Goal: Transaction & Acquisition: Subscribe to service/newsletter

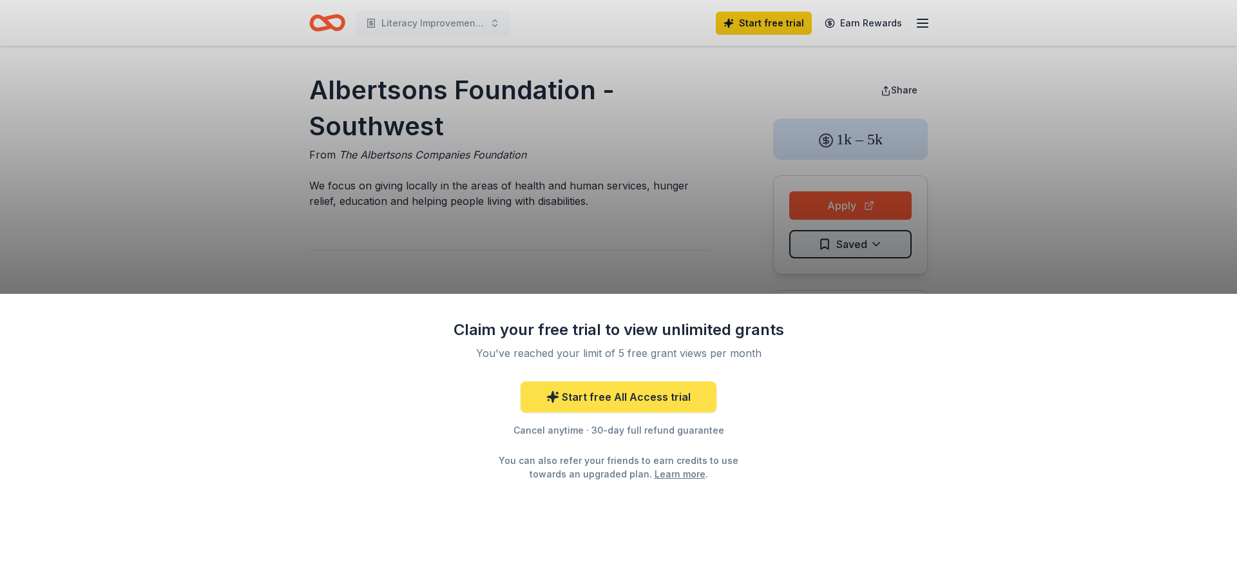
click at [663, 412] on link "Start free All Access trial" at bounding box center [619, 396] width 196 height 31
click at [578, 412] on link "Start free All Access trial" at bounding box center [619, 396] width 196 height 31
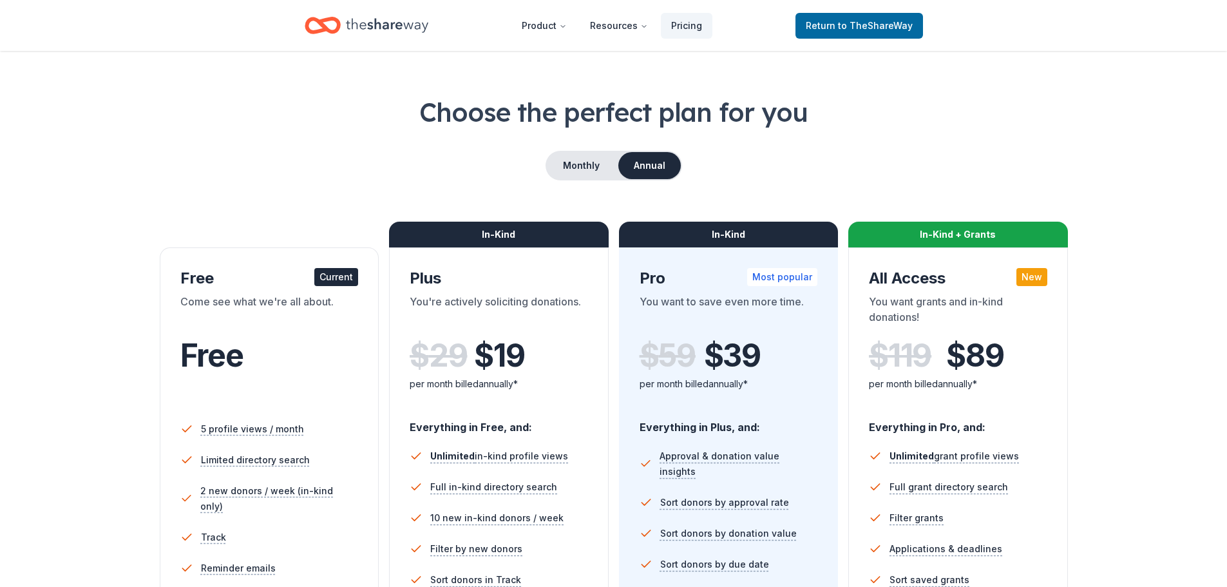
scroll to position [5, 0]
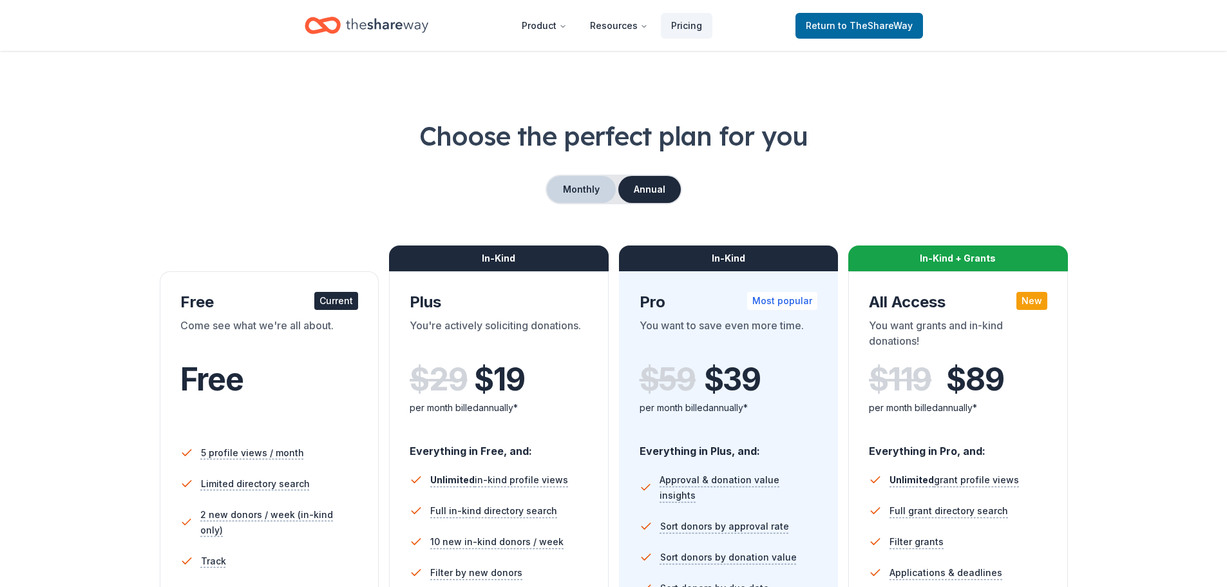
click at [559, 203] on button "Monthly" at bounding box center [581, 189] width 69 height 27
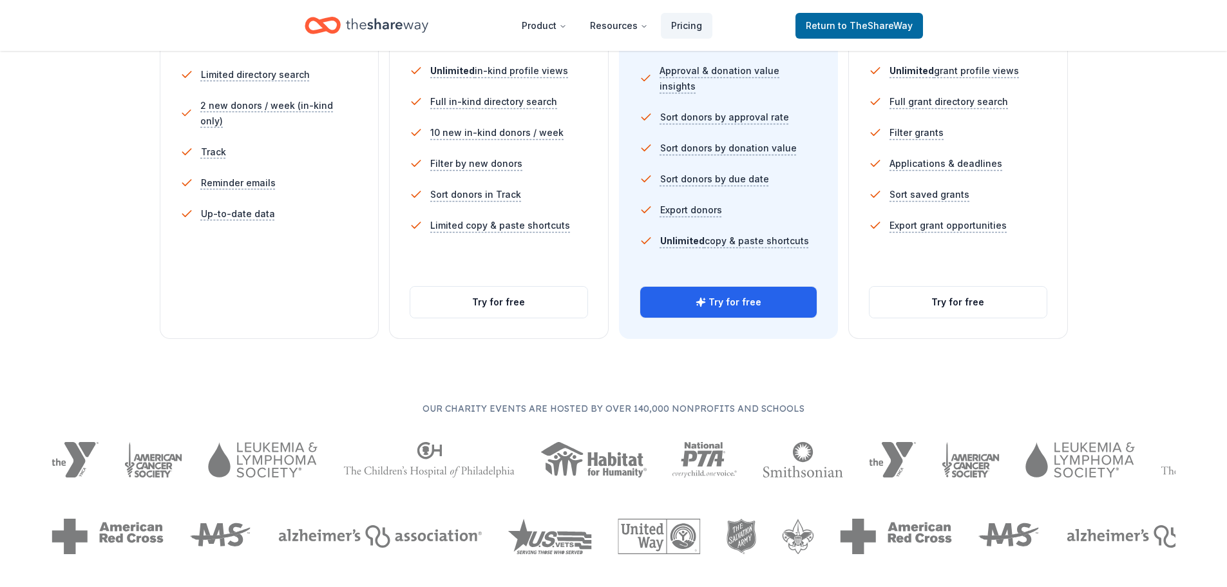
scroll to position [439, 0]
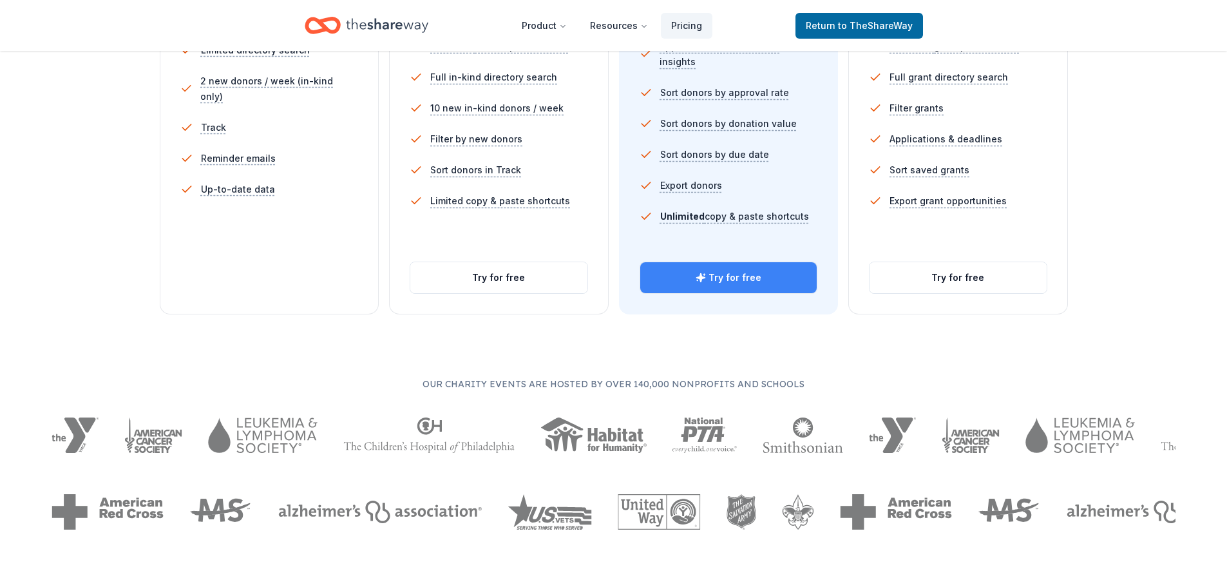
click at [769, 293] on button "Try for free" at bounding box center [728, 277] width 177 height 31
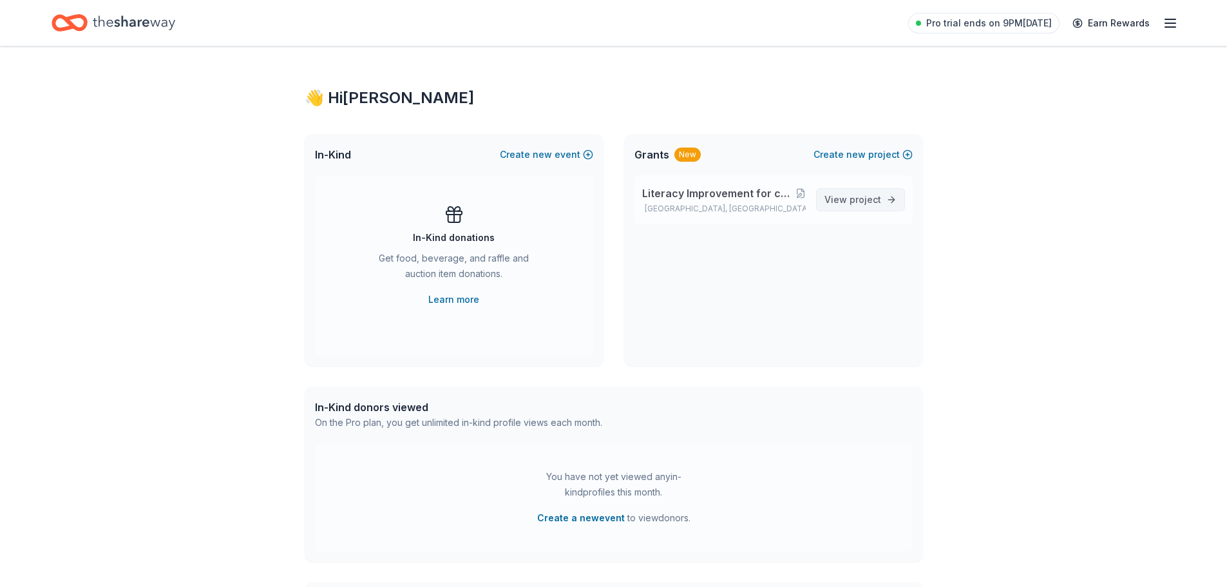
click at [861, 205] on span "project" at bounding box center [866, 199] width 32 height 11
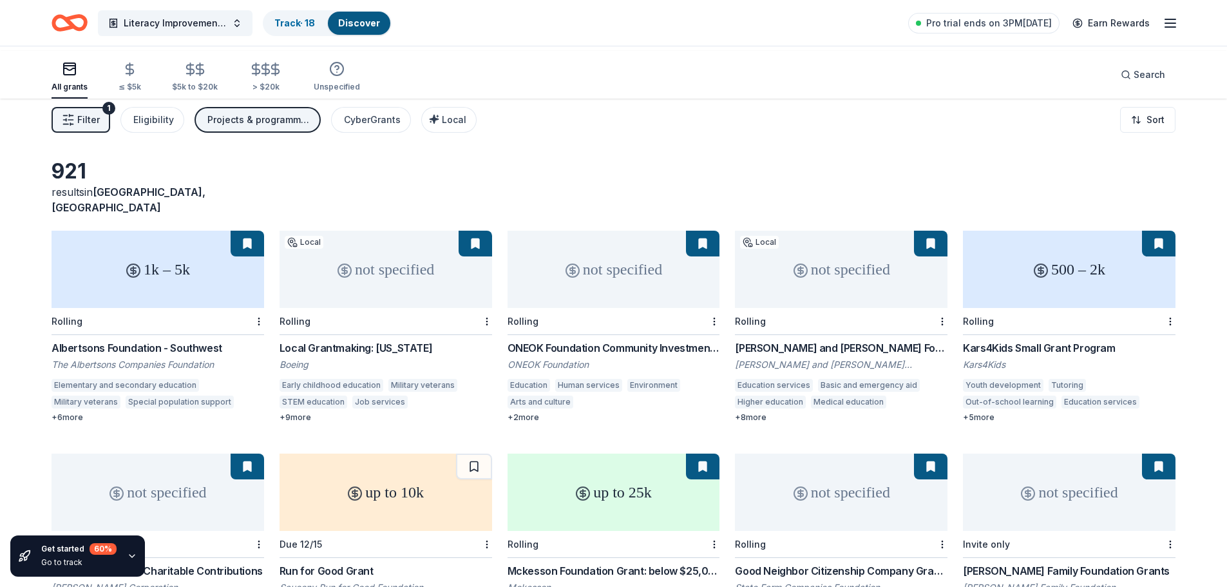
click at [227, 356] on div "Albertsons Foundation - Southwest" at bounding box center [158, 347] width 213 height 15
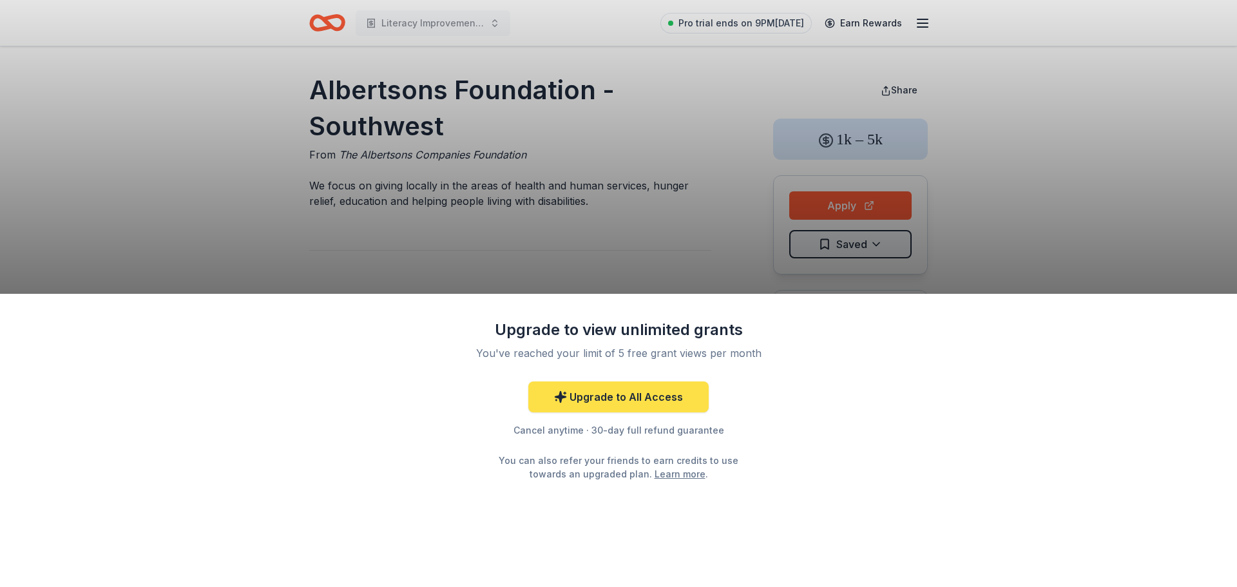
click at [671, 412] on link "Upgrade to All Access" at bounding box center [618, 396] width 180 height 31
click at [557, 412] on link "Upgrade to All Access" at bounding box center [618, 396] width 180 height 31
click at [859, 309] on div "Upgrade to view unlimited grants You've reached your limit of 5 free grant view…" at bounding box center [618, 441] width 1237 height 294
click at [599, 412] on link "Upgrade to All Access" at bounding box center [618, 396] width 180 height 31
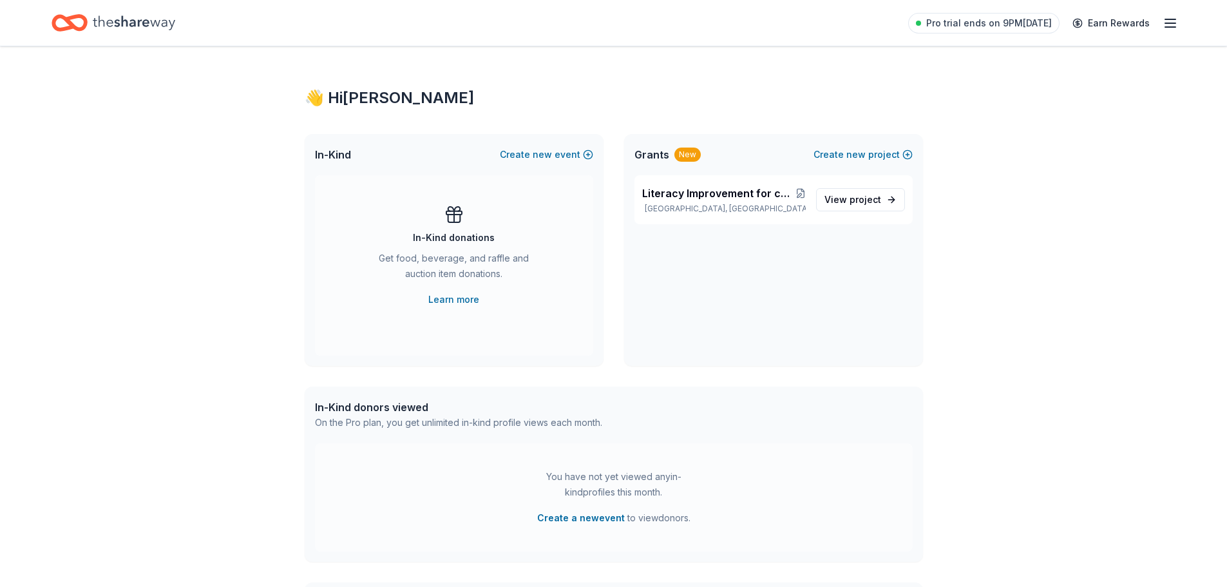
click at [1166, 23] on line "button" at bounding box center [1171, 23] width 10 height 0
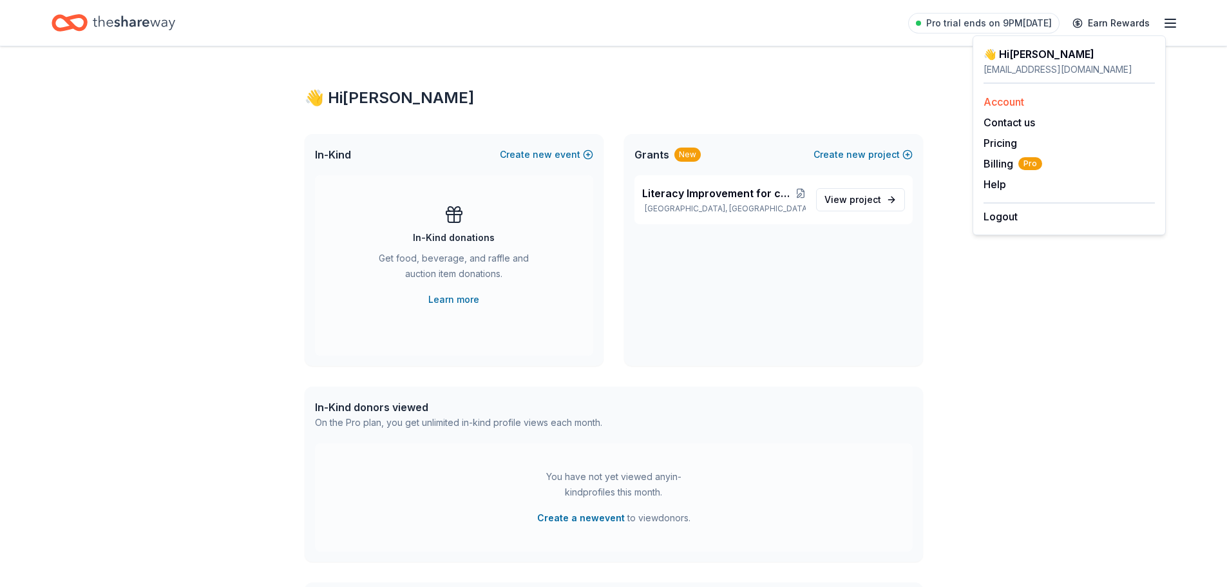
click at [1018, 108] on link "Account" at bounding box center [1004, 101] width 41 height 13
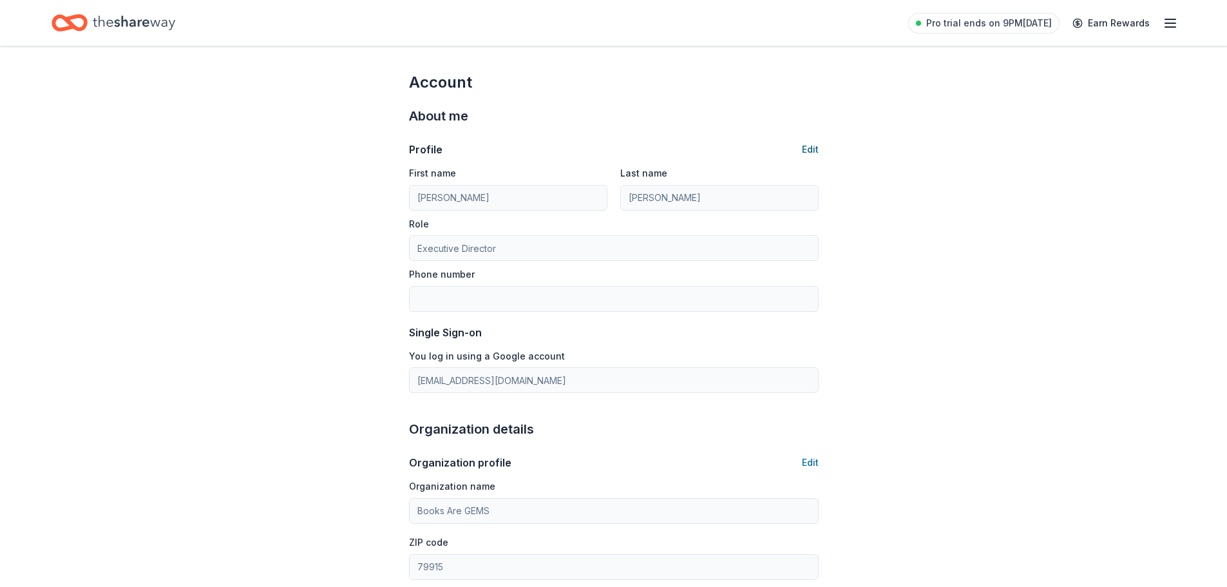
click at [805, 157] on button "Edit" at bounding box center [810, 149] width 17 height 15
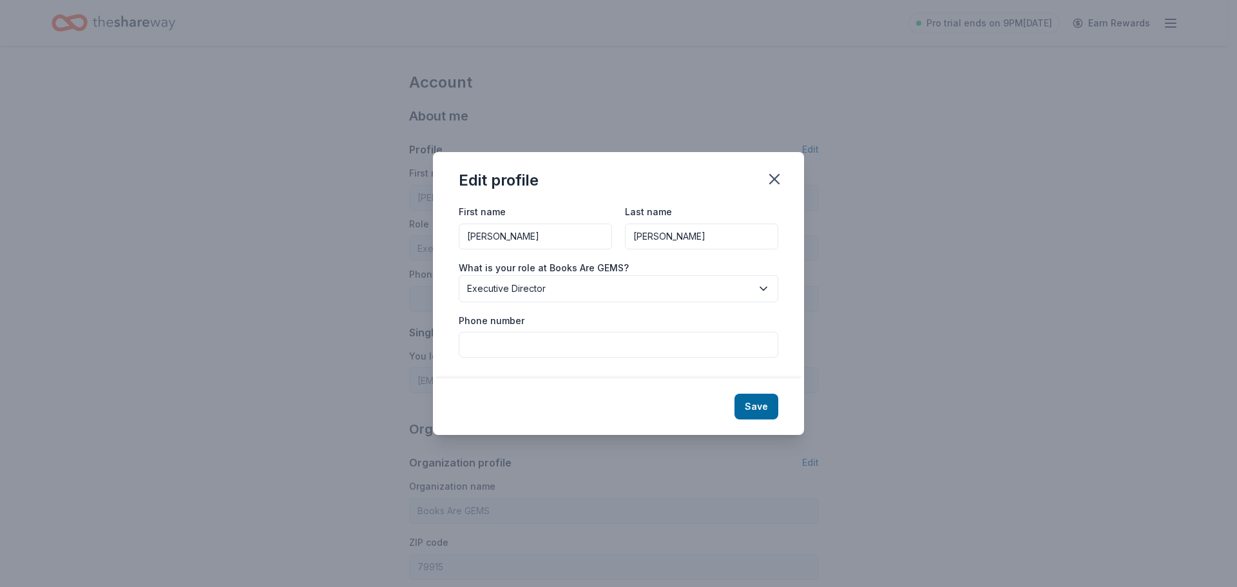
click at [479, 352] on input "Phone number" at bounding box center [619, 345] width 320 height 26
type input "[PHONE_NUMBER]"
click at [778, 419] on button "Save" at bounding box center [757, 407] width 44 height 26
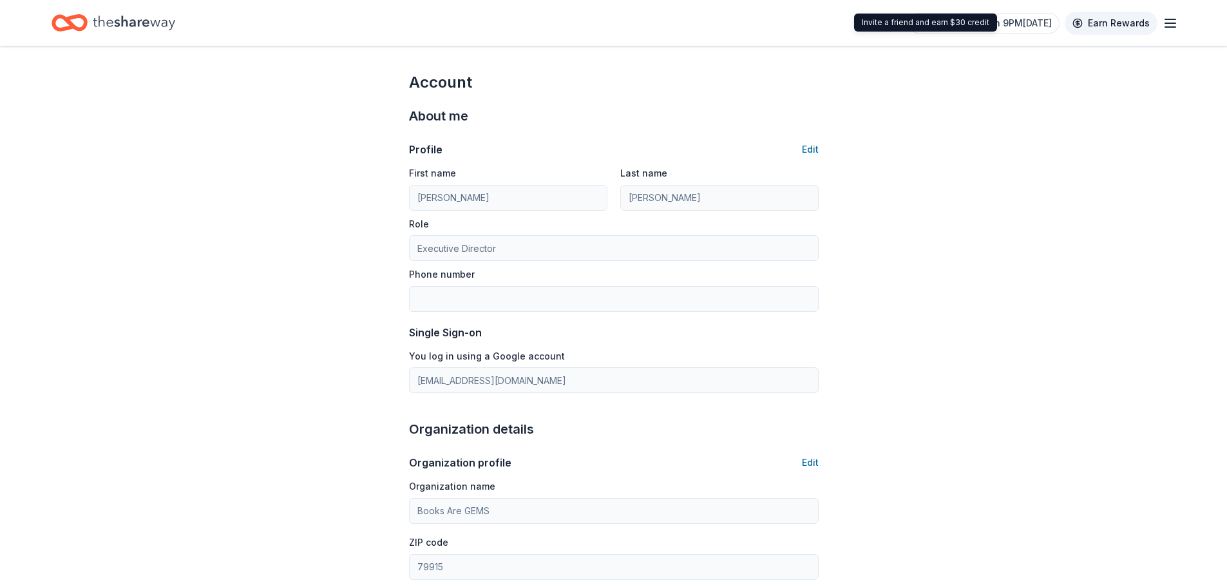
click at [1109, 23] on link "Earn Rewards" at bounding box center [1111, 23] width 93 height 23
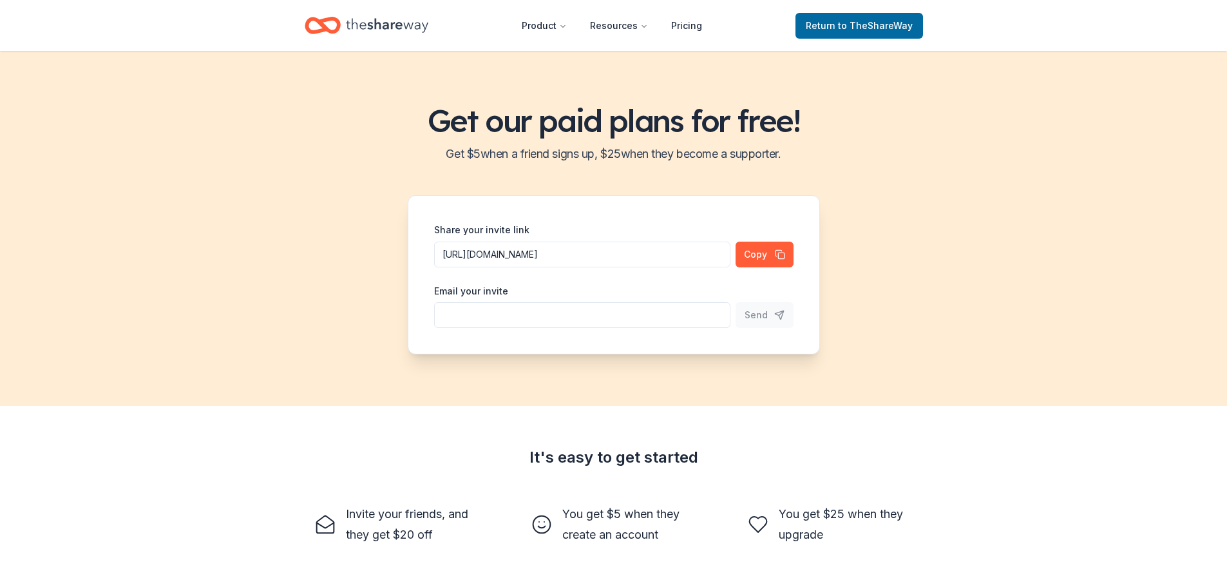
click at [383, 29] on icon "Home" at bounding box center [387, 25] width 82 height 26
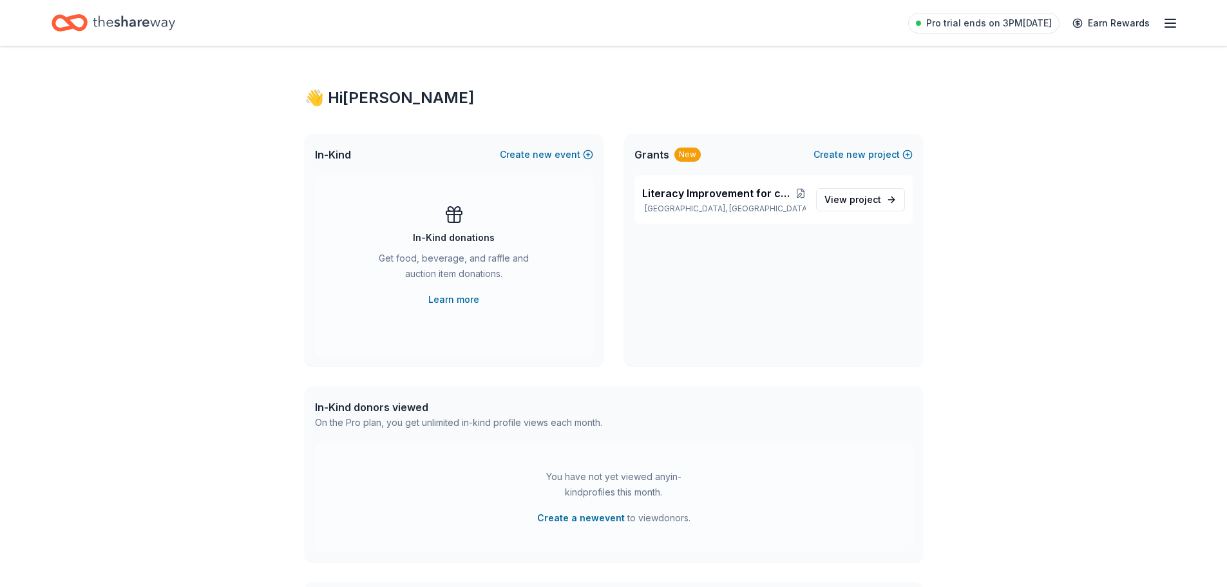
click at [383, 29] on div "Pro trial ends on 3PM[DATE] Earn Rewards" at bounding box center [614, 23] width 1124 height 30
click at [722, 201] on span "Literacy Improvement for children in [GEOGRAPHIC_DATA] [GEOGRAPHIC_DATA] region" at bounding box center [718, 193] width 153 height 15
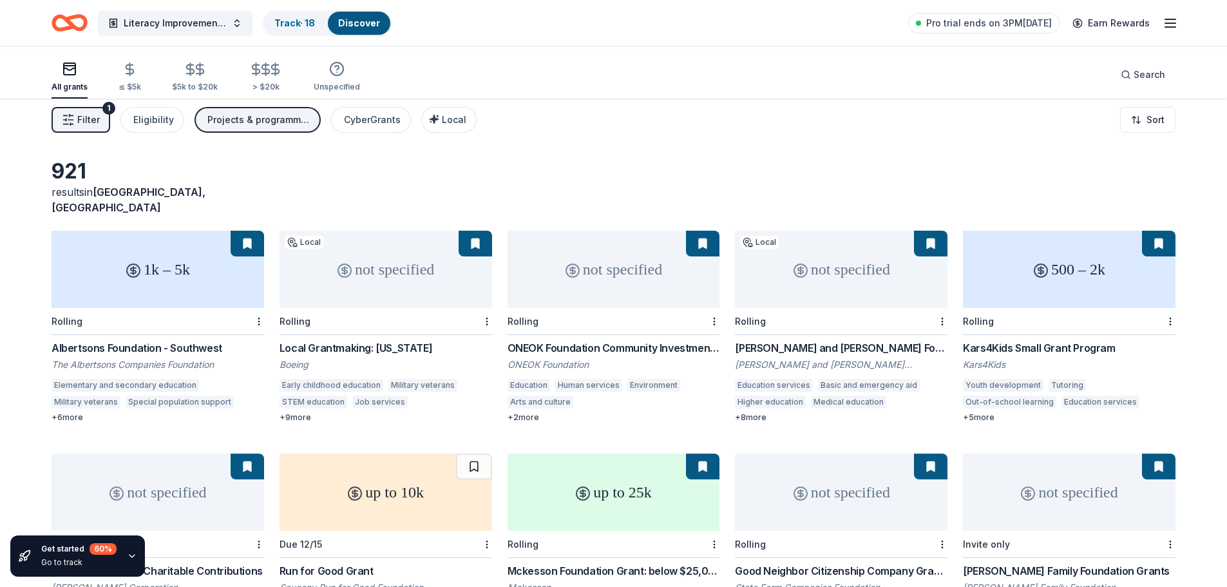
click at [224, 356] on div "Albertsons Foundation - Southwest" at bounding box center [158, 347] width 213 height 15
click at [657, 356] on div "ONEOK Foundation Community Investments Grants" at bounding box center [614, 347] width 213 height 15
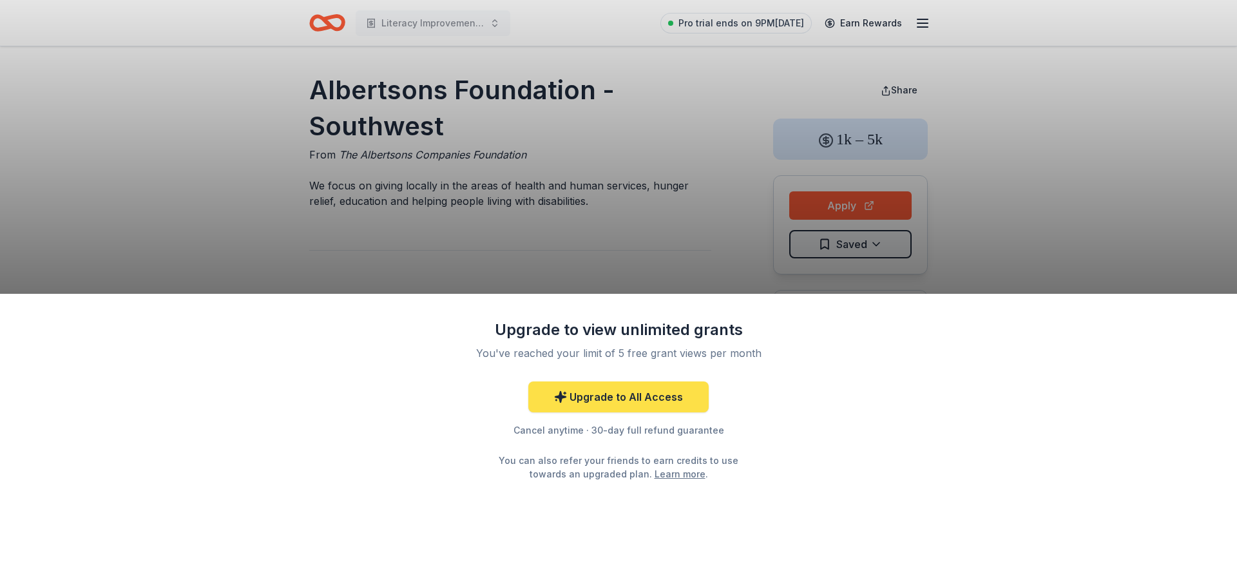
click at [602, 412] on link "Upgrade to All Access" at bounding box center [618, 396] width 180 height 31
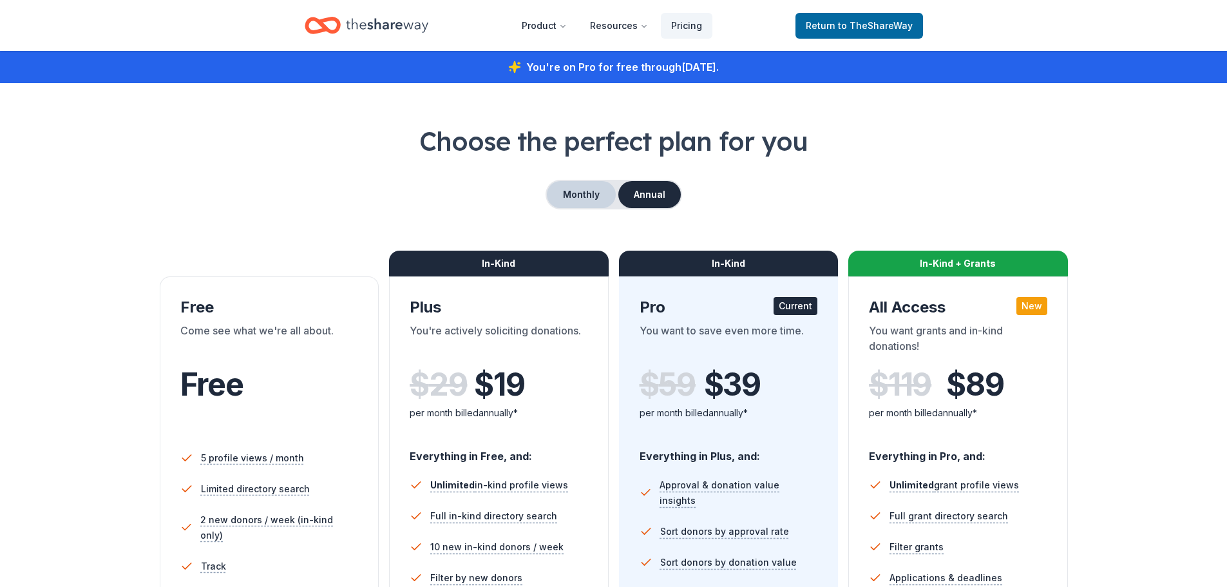
click at [556, 208] on button "Monthly" at bounding box center [581, 194] width 69 height 27
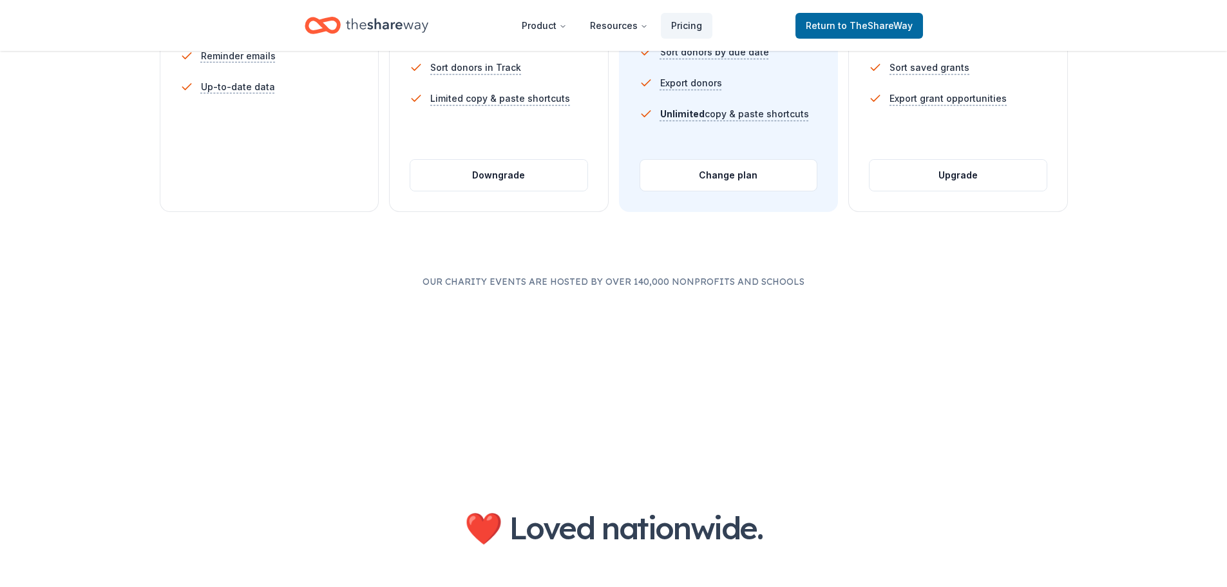
scroll to position [531, 0]
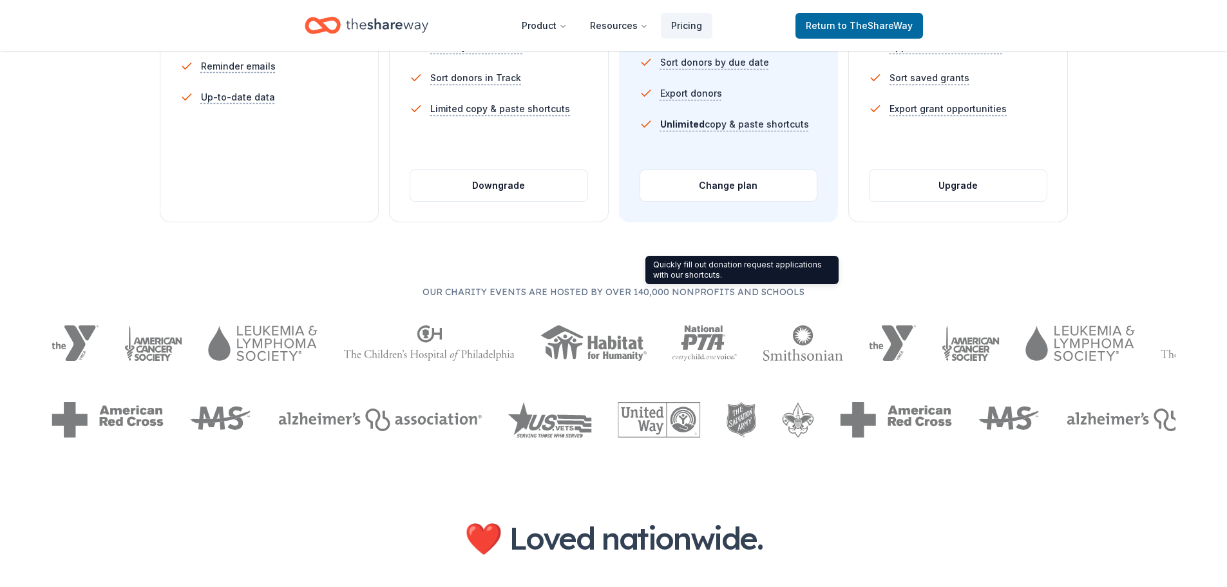
click at [728, 279] on div "Quickly fill out donation request applications with our shortcuts. Quickly fill…" at bounding box center [742, 270] width 193 height 28
click at [704, 130] on span "Unlimited" at bounding box center [680, 125] width 46 height 12
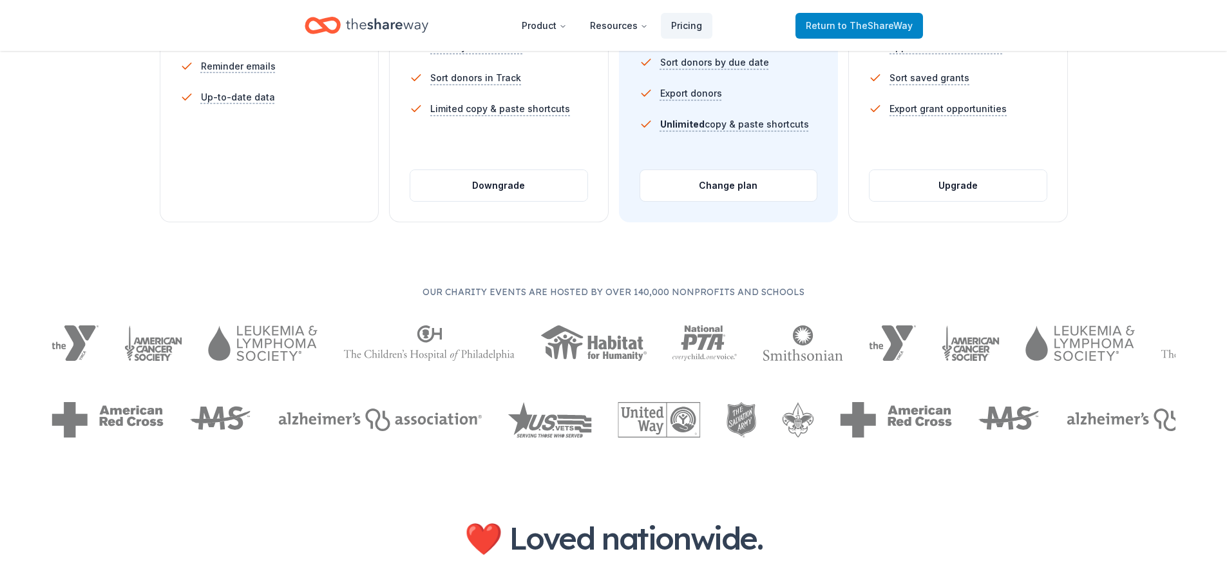
click at [863, 30] on span "to TheShareWay" at bounding box center [875, 25] width 75 height 11
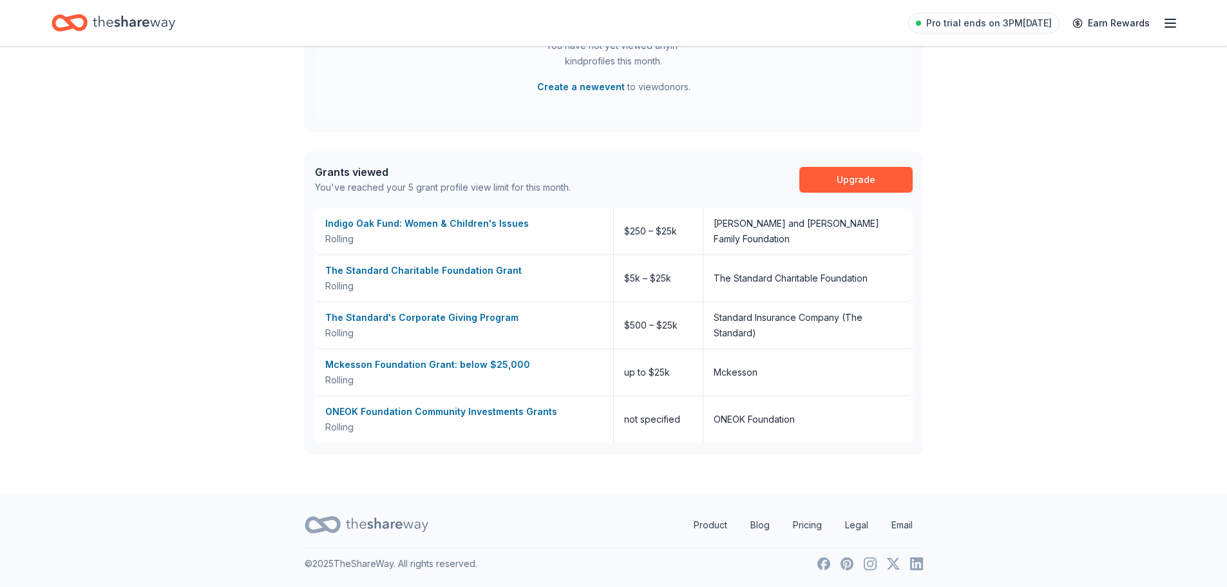
scroll to position [543, 0]
click at [854, 184] on link "Upgrade" at bounding box center [856, 180] width 113 height 26
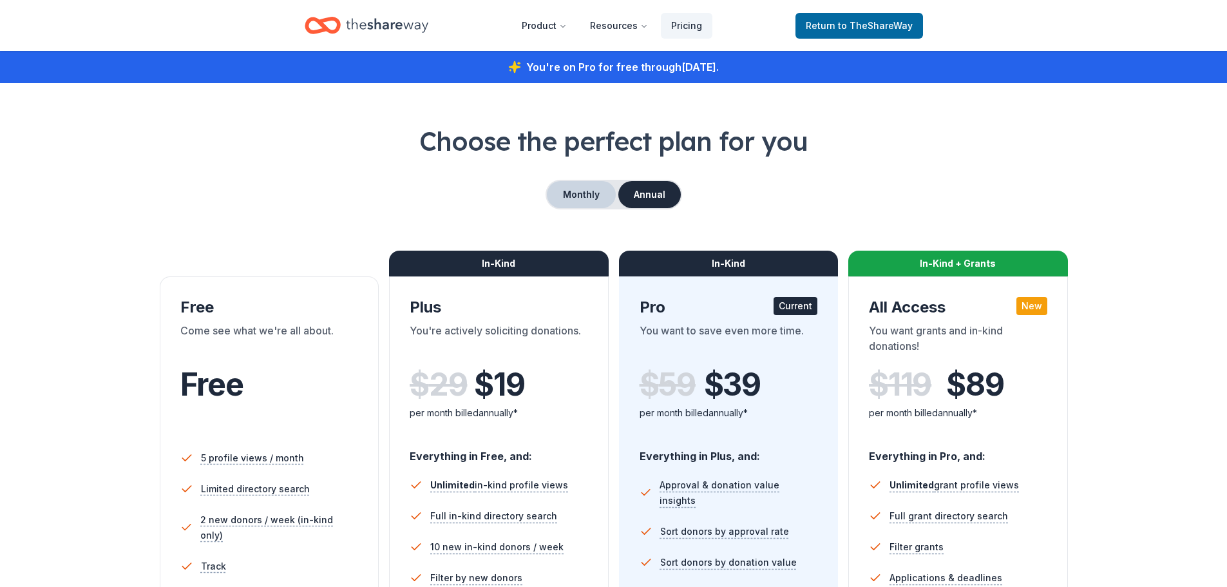
click at [574, 208] on button "Monthly" at bounding box center [581, 194] width 69 height 27
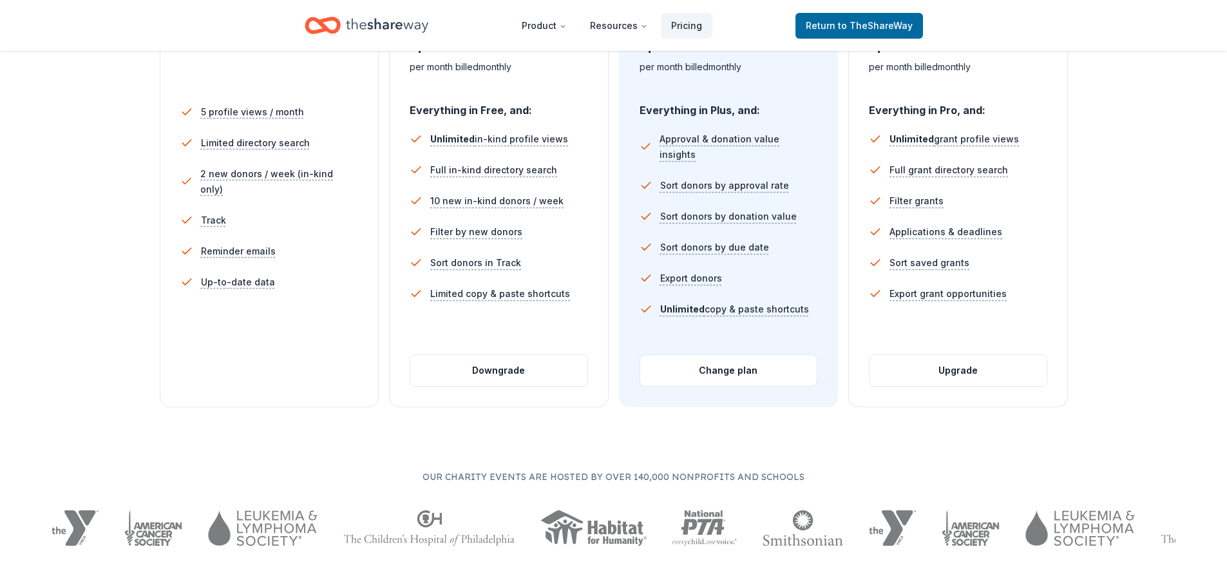
scroll to position [331, 0]
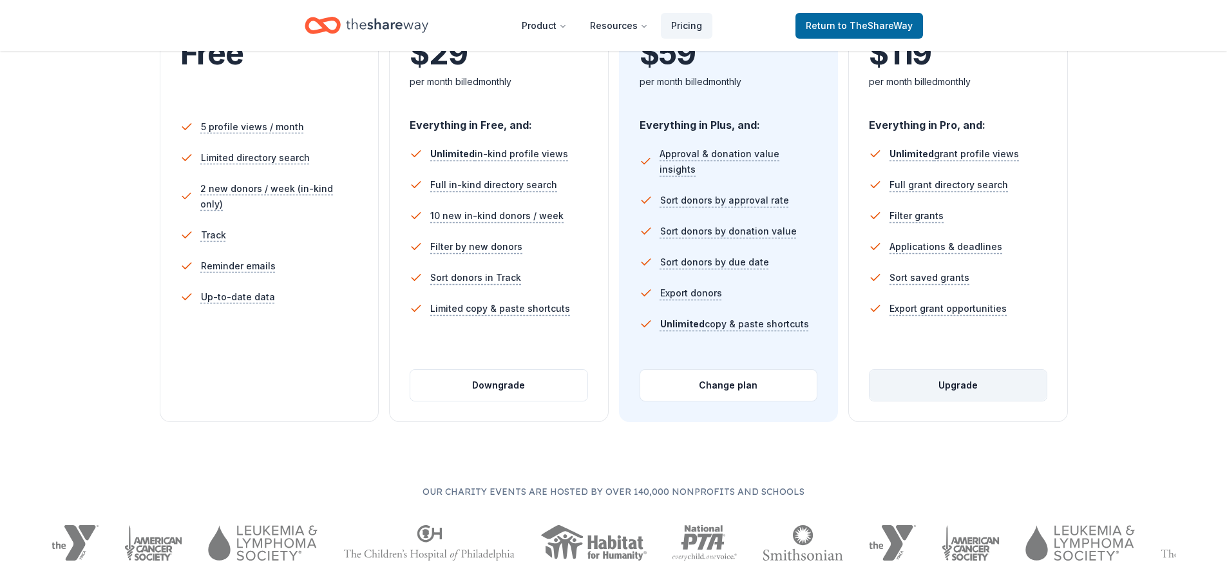
click at [950, 401] on button "Upgrade" at bounding box center [958, 385] width 177 height 31
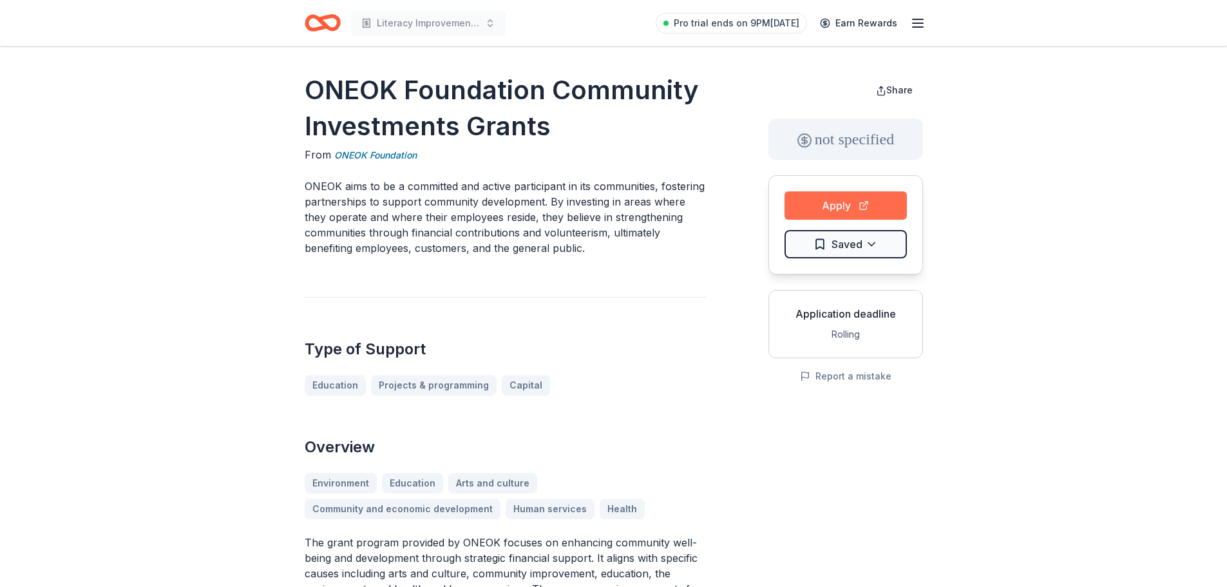
click at [822, 220] on button "Apply" at bounding box center [846, 205] width 122 height 28
